Goal: Task Accomplishment & Management: Manage account settings

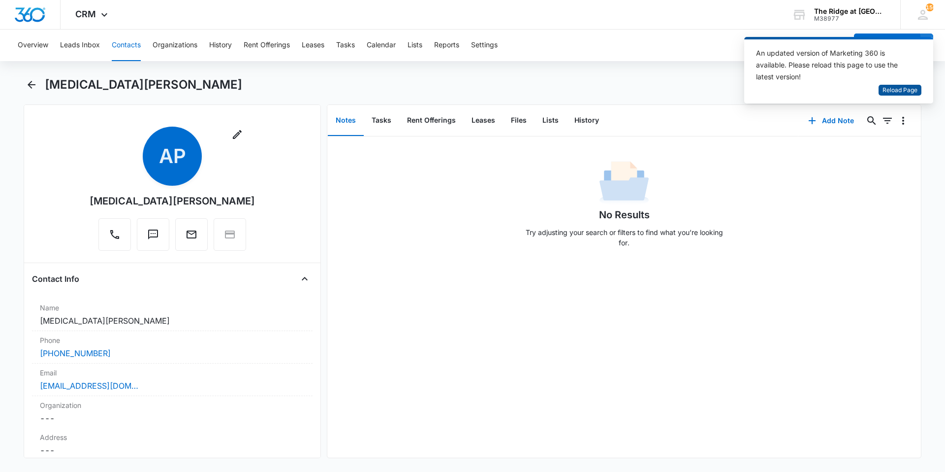
click at [906, 95] on span "Reload Page" at bounding box center [900, 90] width 35 height 9
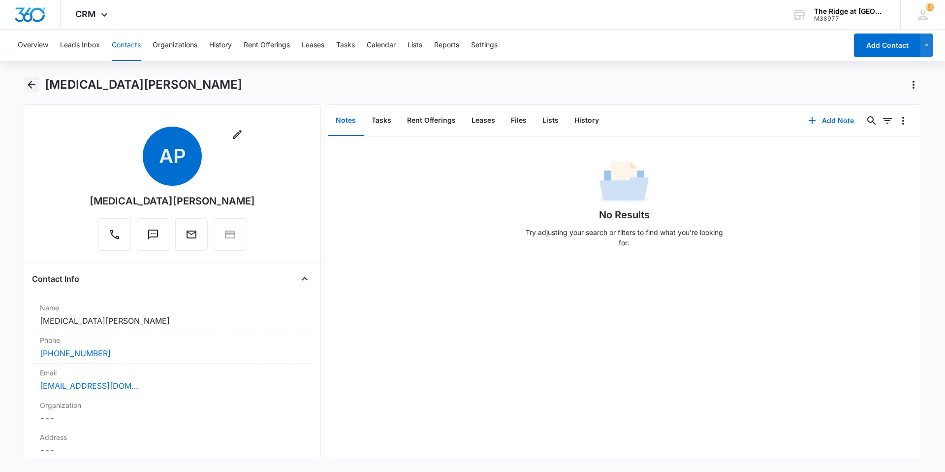
click at [29, 81] on icon "Back" at bounding box center [32, 85] width 12 height 12
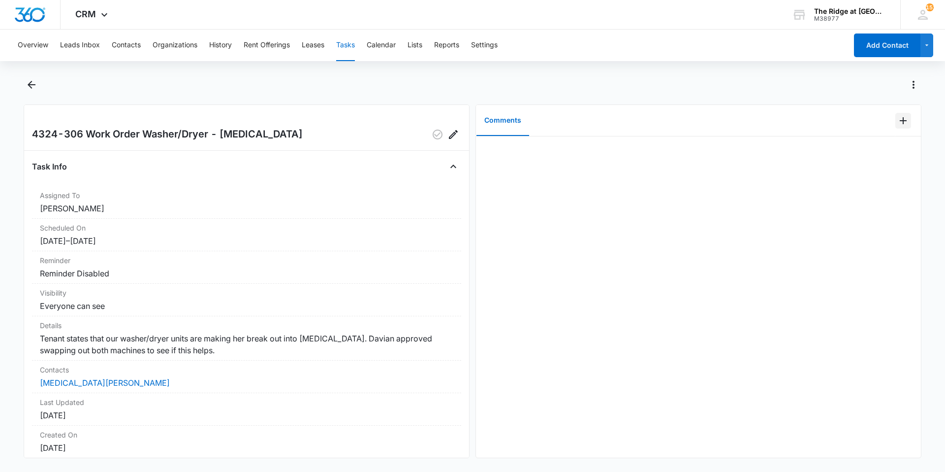
click at [901, 125] on icon "Add Comment" at bounding box center [904, 121] width 12 height 12
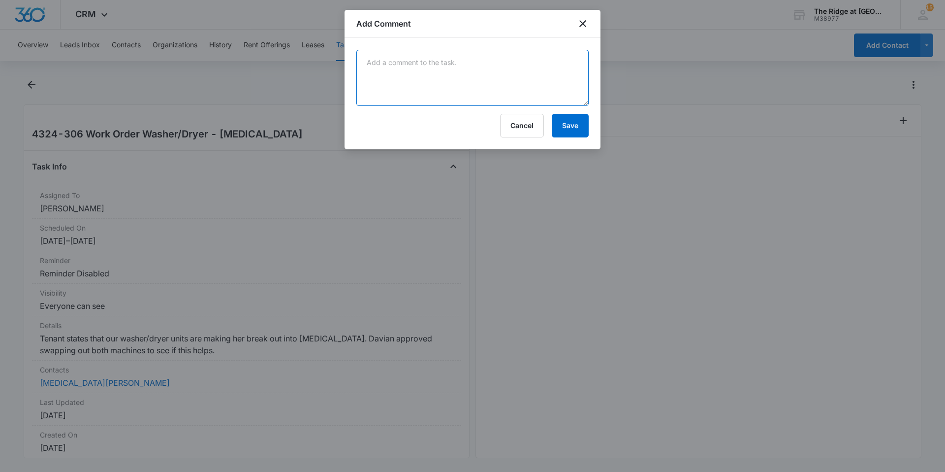
click at [393, 78] on textarea at bounding box center [473, 78] width 232 height 56
click at [393, 78] on textarea "swapped" at bounding box center [473, 78] width 232 height 56
type textarea "swapped out for brand new unit had the tag on it, and had to wire it so i know …"
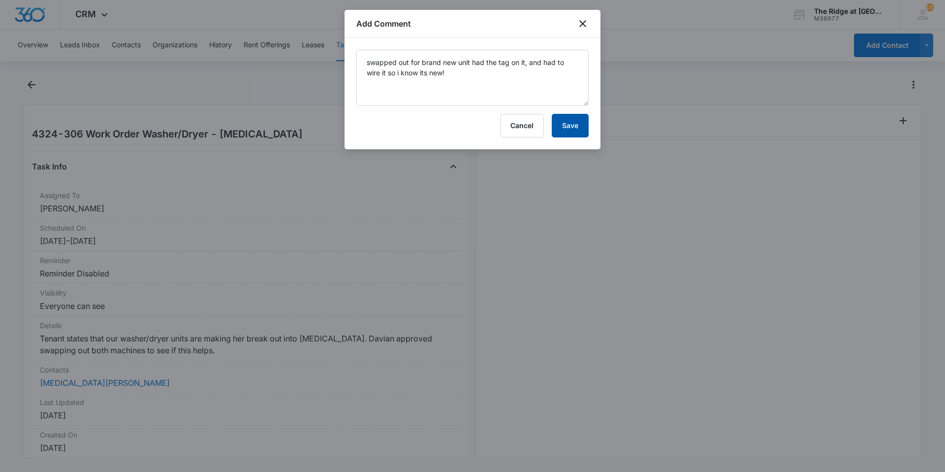
click at [558, 131] on button "Save" at bounding box center [570, 126] width 37 height 24
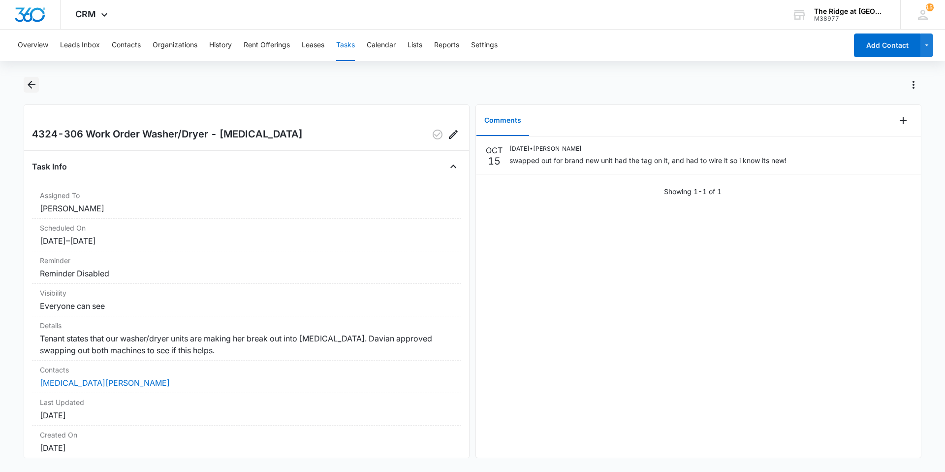
click at [27, 84] on icon "Back" at bounding box center [32, 85] width 12 height 12
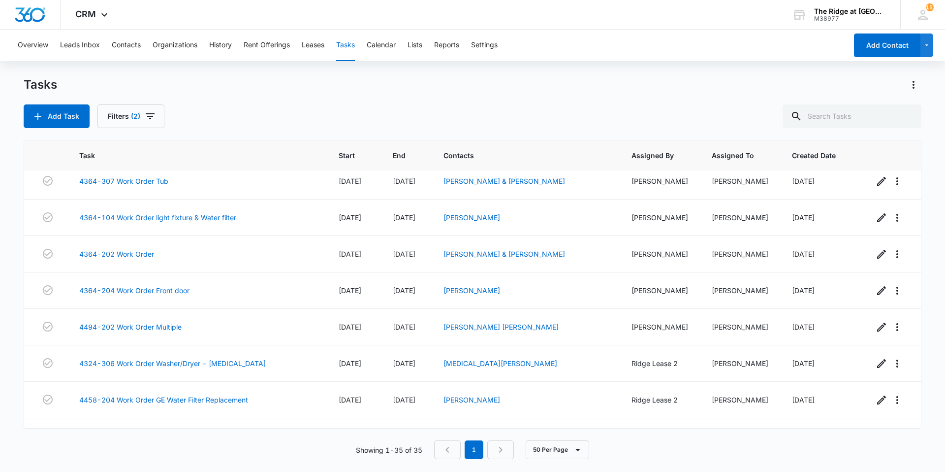
scroll to position [1018, 0]
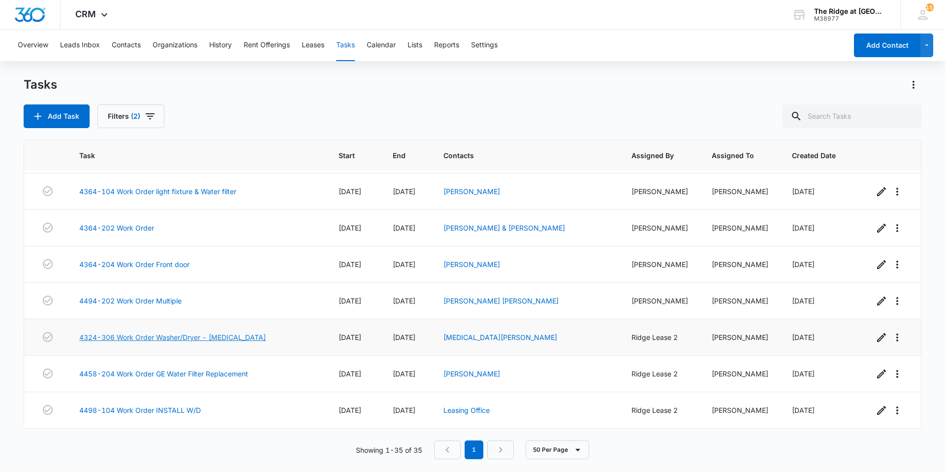
click at [188, 338] on link "4324-306 Work Order Washer/Dryer - Hives" at bounding box center [172, 337] width 187 height 10
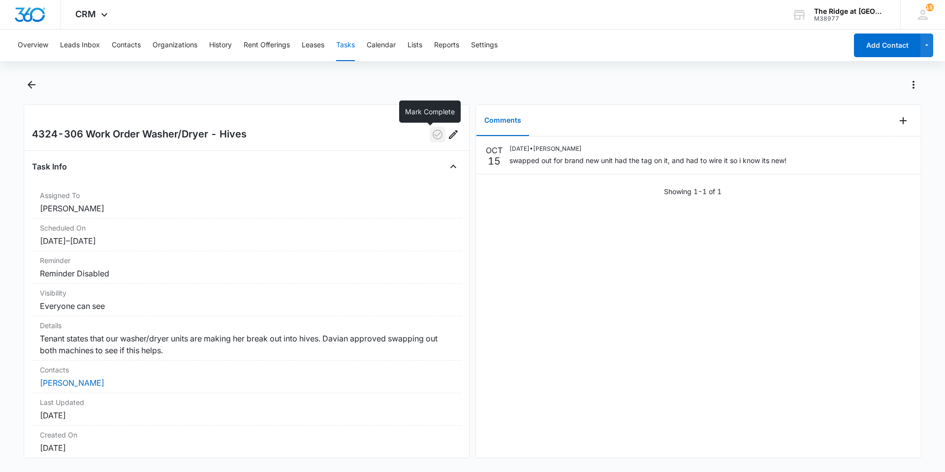
click at [433, 135] on icon "button" at bounding box center [438, 135] width 10 height 10
click at [28, 86] on icon "Back" at bounding box center [32, 85] width 12 height 12
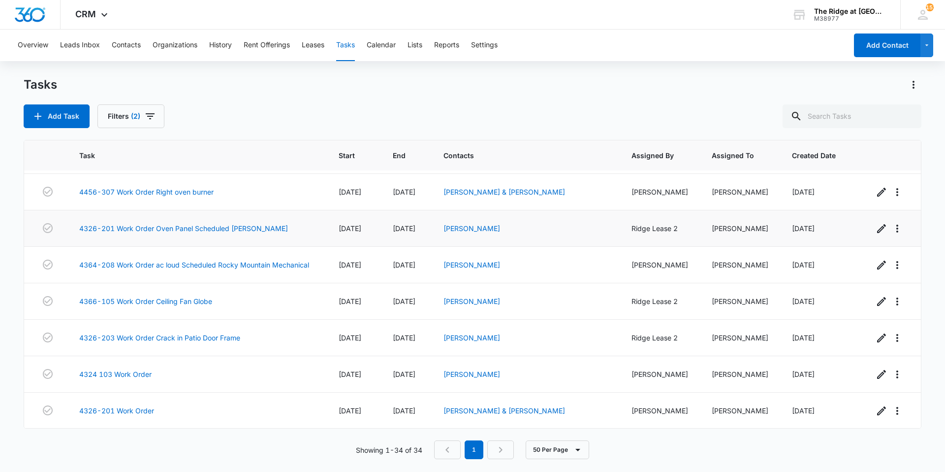
scroll to position [981, 0]
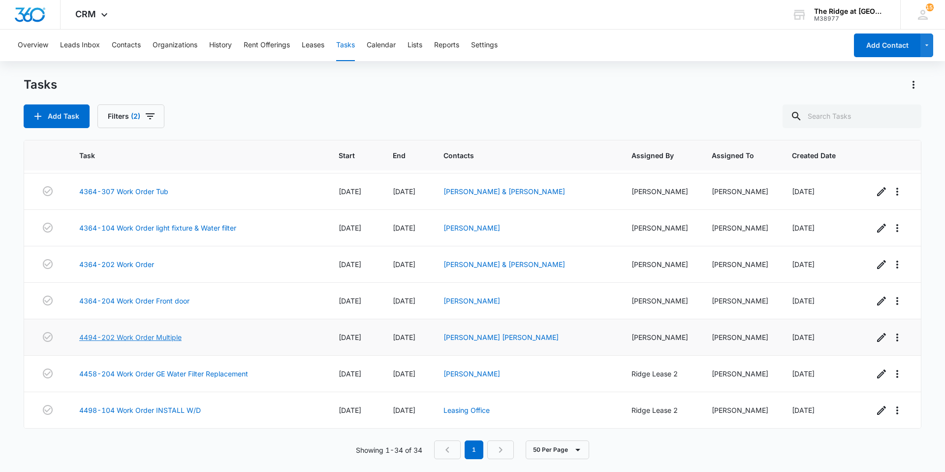
click at [156, 337] on link "4494-202 Work Order Multiple" at bounding box center [130, 337] width 102 height 10
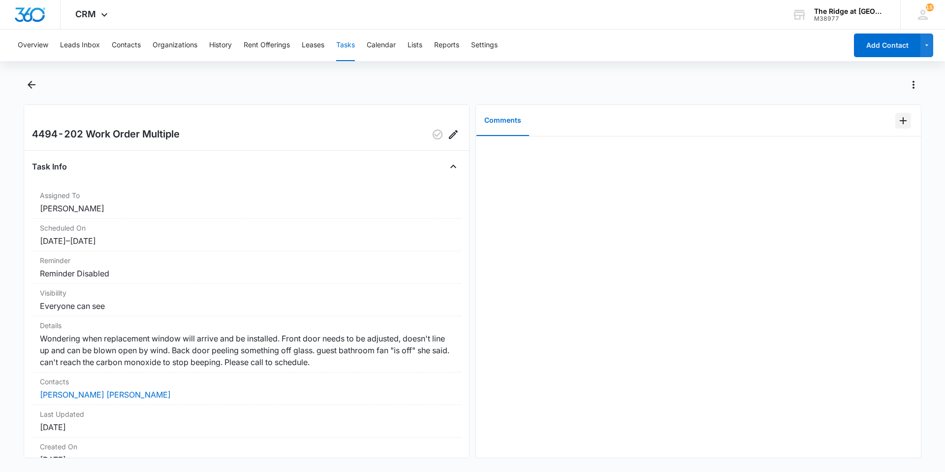
click at [898, 125] on icon "Add Comment" at bounding box center [904, 121] width 12 height 12
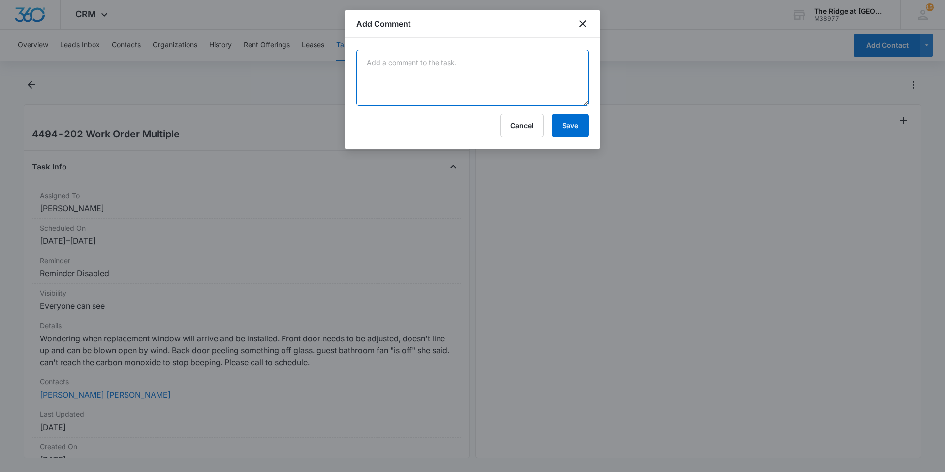
click at [478, 93] on textarea at bounding box center [473, 78] width 232 height 56
click at [550, 84] on textarea "Scheduled top window repair with Moffat c" at bounding box center [473, 78] width 232 height 56
type textarea "Scheduled top window repair with Moffat glass"
click at [554, 125] on button "Save" at bounding box center [570, 126] width 37 height 24
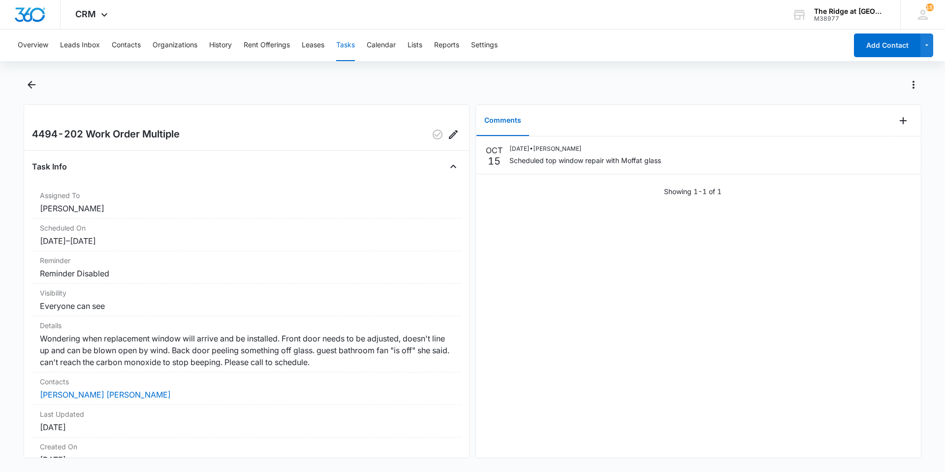
click at [455, 136] on div "4494-202 Work Order Multiple Task Info Assigned To Ricardo Marin Scheduled On 1…" at bounding box center [247, 281] width 446 height 354
click at [448, 136] on icon "Edit" at bounding box center [454, 135] width 12 height 12
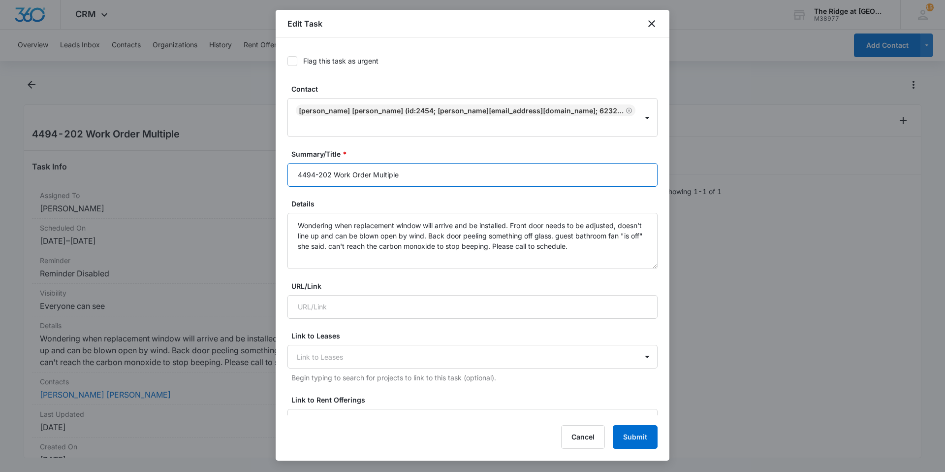
click at [448, 163] on input "4494-202 Work Order Multiple" at bounding box center [473, 175] width 370 height 24
type input "4494-202 Work Order Multiple Window Scheduled Moffat Glass"
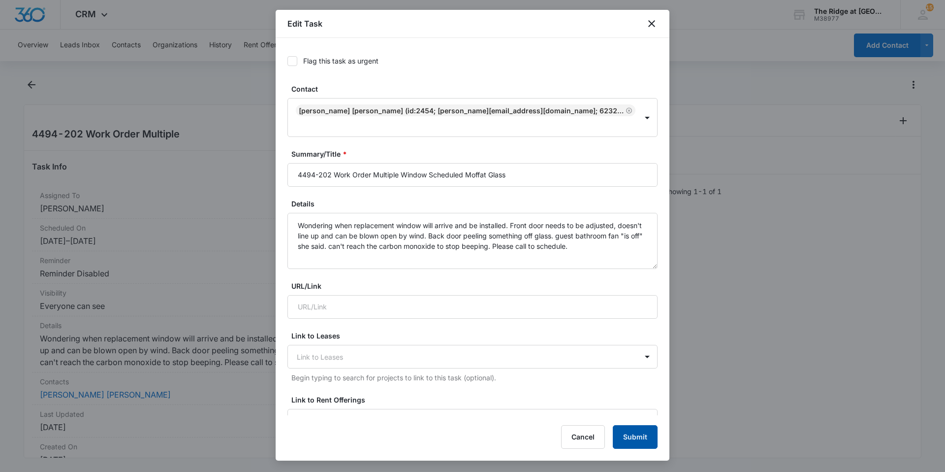
click at [652, 438] on button "Submit" at bounding box center [635, 437] width 45 height 24
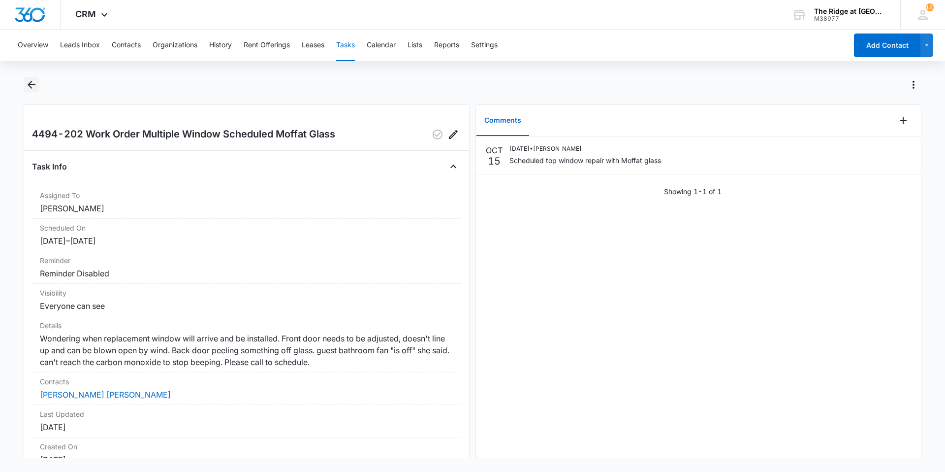
click at [32, 79] on icon "Back" at bounding box center [32, 85] width 12 height 12
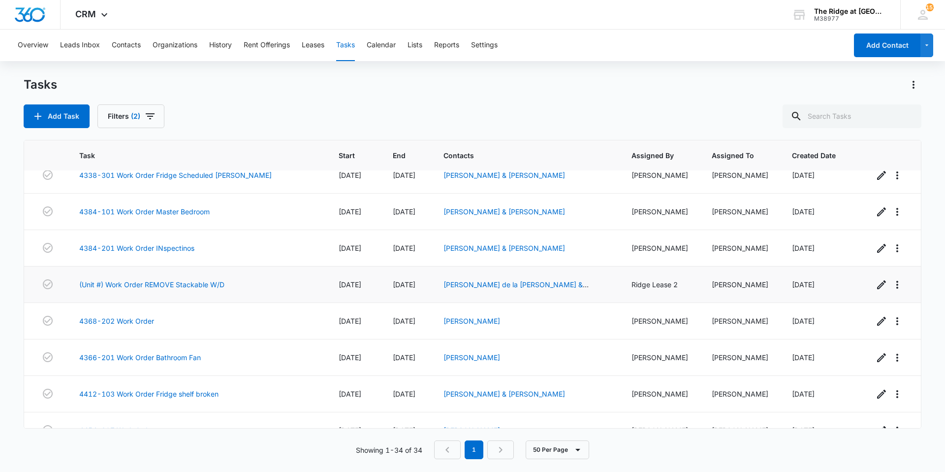
scroll to position [341, 0]
click at [161, 285] on link "(Unit #) Work Order REMOVE Stackable W/D" at bounding box center [151, 285] width 145 height 10
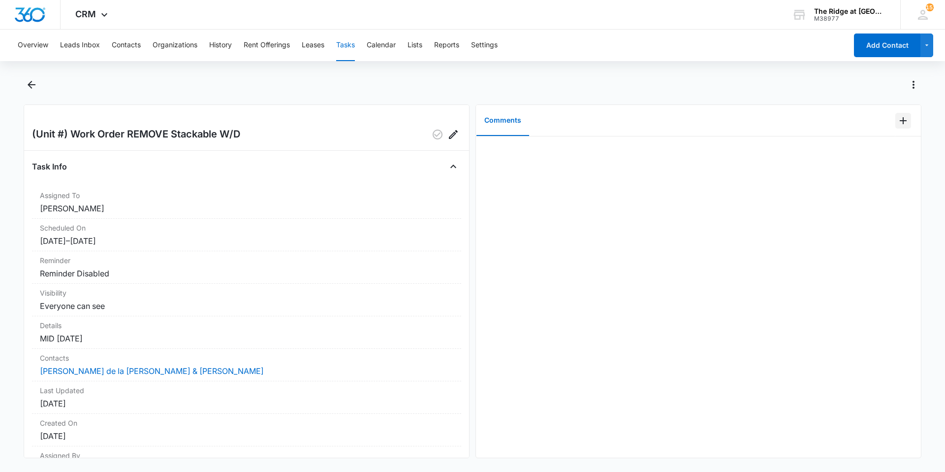
click at [899, 116] on icon "Add Comment" at bounding box center [904, 121] width 12 height 12
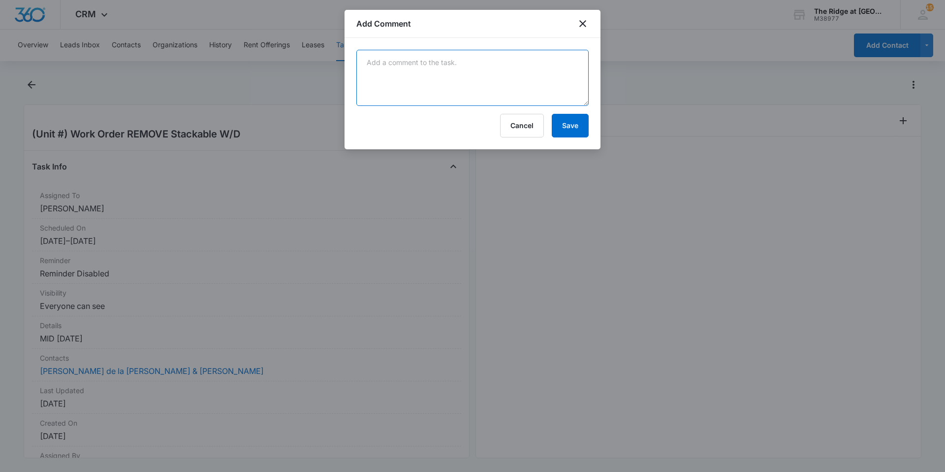
click at [522, 76] on textarea at bounding box center [473, 78] width 232 height 56
type textarea "need a unit # to know where this goes!"
click at [579, 123] on button "Save" at bounding box center [570, 126] width 37 height 24
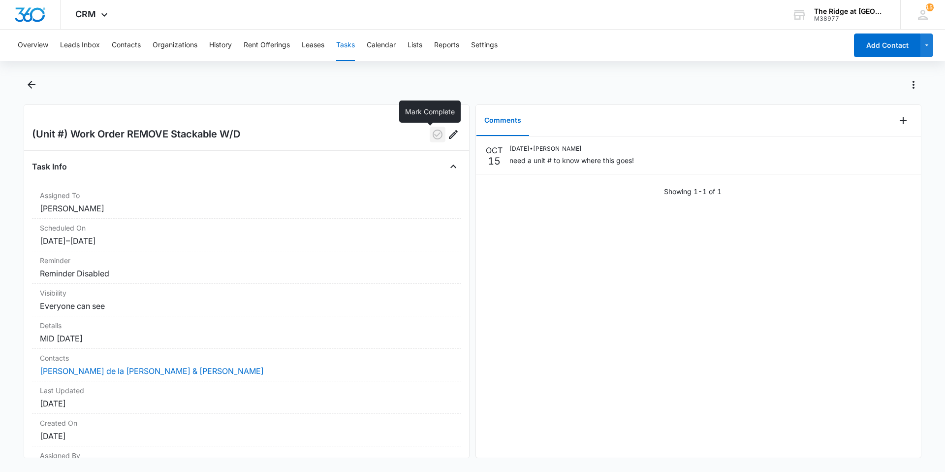
click at [437, 134] on button "button" at bounding box center [438, 135] width 16 height 16
click at [27, 85] on icon "Back" at bounding box center [32, 85] width 12 height 12
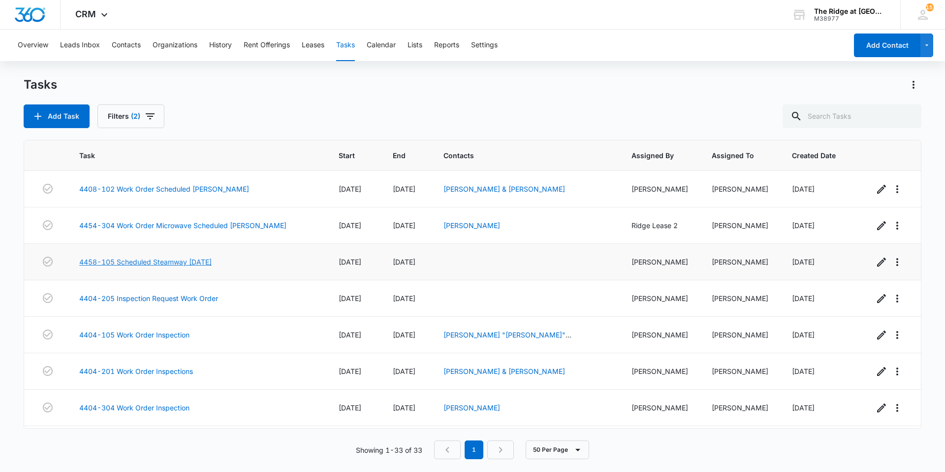
click at [149, 258] on link "4458-105 Scheduled Steamway [DATE]" at bounding box center [145, 262] width 132 height 10
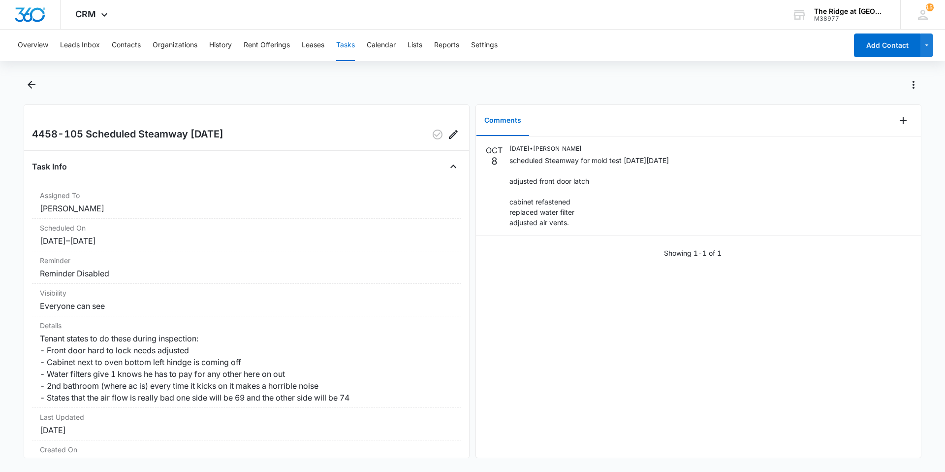
click at [22, 85] on main "4458-105 Scheduled Steamway [DATE] Task Info Assigned To [PERSON_NAME] Schedule…" at bounding box center [472, 273] width 945 height 393
click at [27, 87] on icon "Back" at bounding box center [32, 85] width 12 height 12
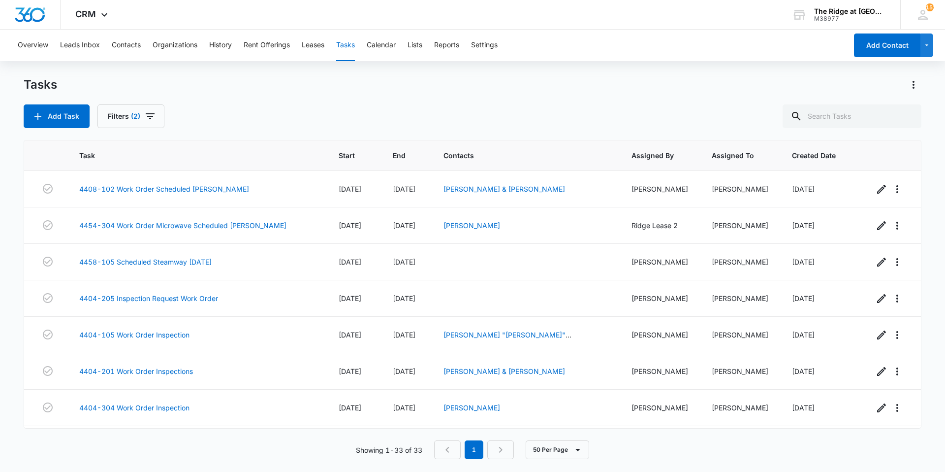
click at [299, 119] on div "Add Task Filters (2)" at bounding box center [473, 116] width 898 height 24
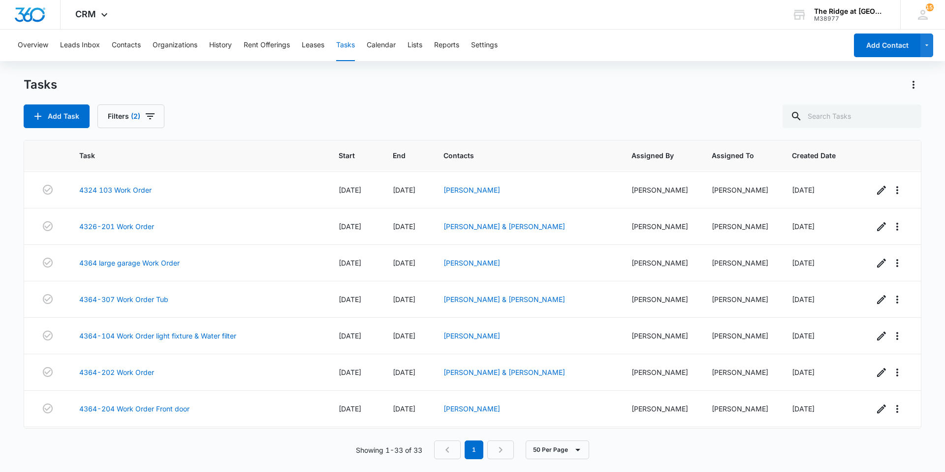
scroll to position [945, 0]
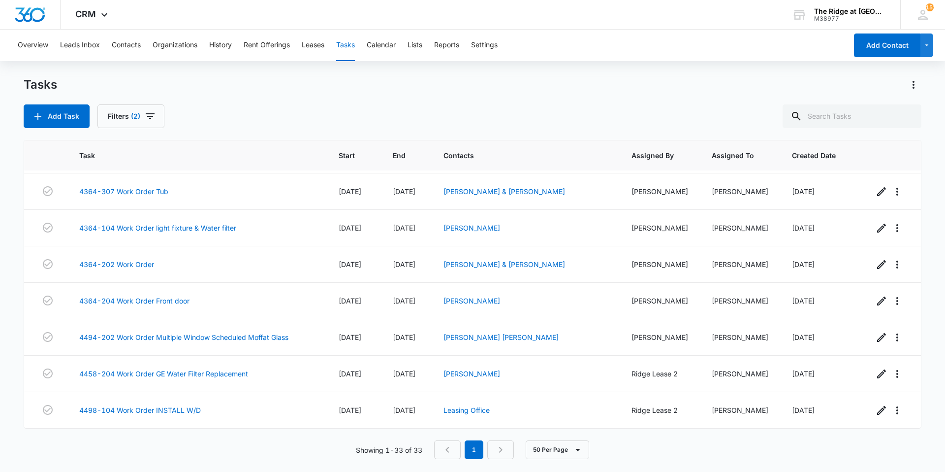
drag, startPoint x: 297, startPoint y: 294, endPoint x: 249, endPoint y: 109, distance: 191.5
click at [249, 109] on div "Add Task Filters (2)" at bounding box center [473, 116] width 898 height 24
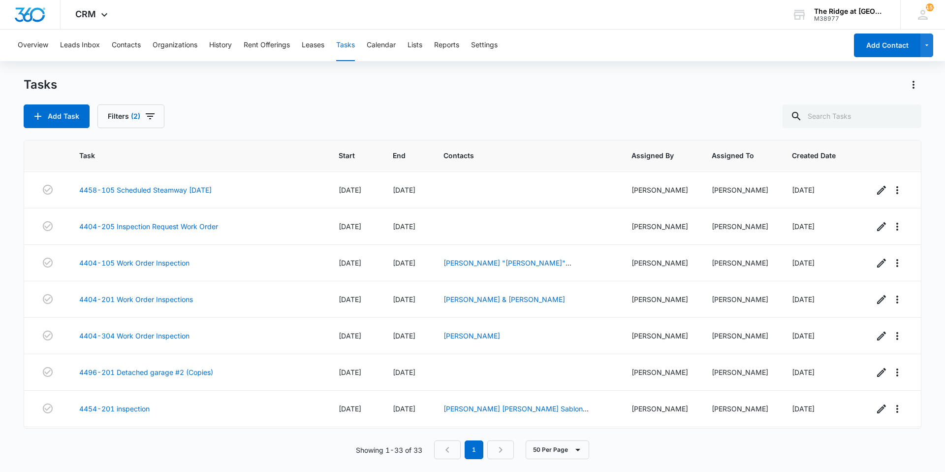
scroll to position [0, 0]
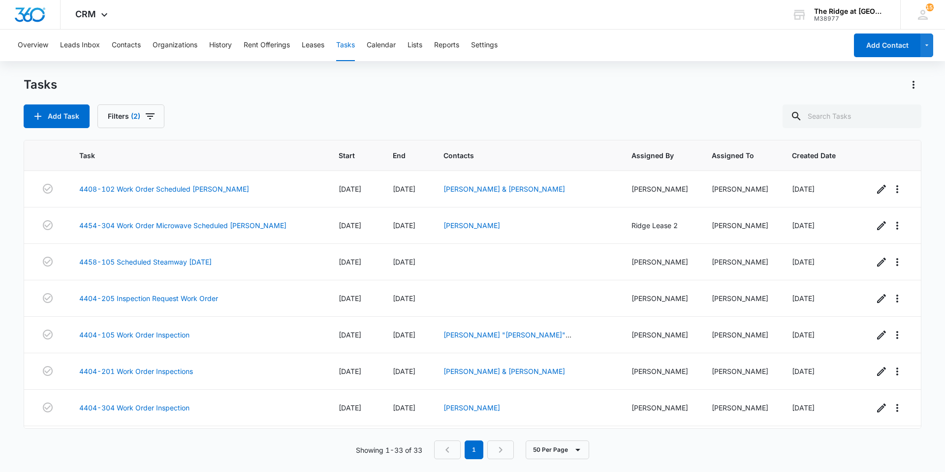
click at [242, 98] on div "Tasks Add Task Filters (2)" at bounding box center [473, 102] width 898 height 51
click at [294, 104] on div "Add Task Filters (2)" at bounding box center [473, 116] width 898 height 24
